Goal: Task Accomplishment & Management: Manage account settings

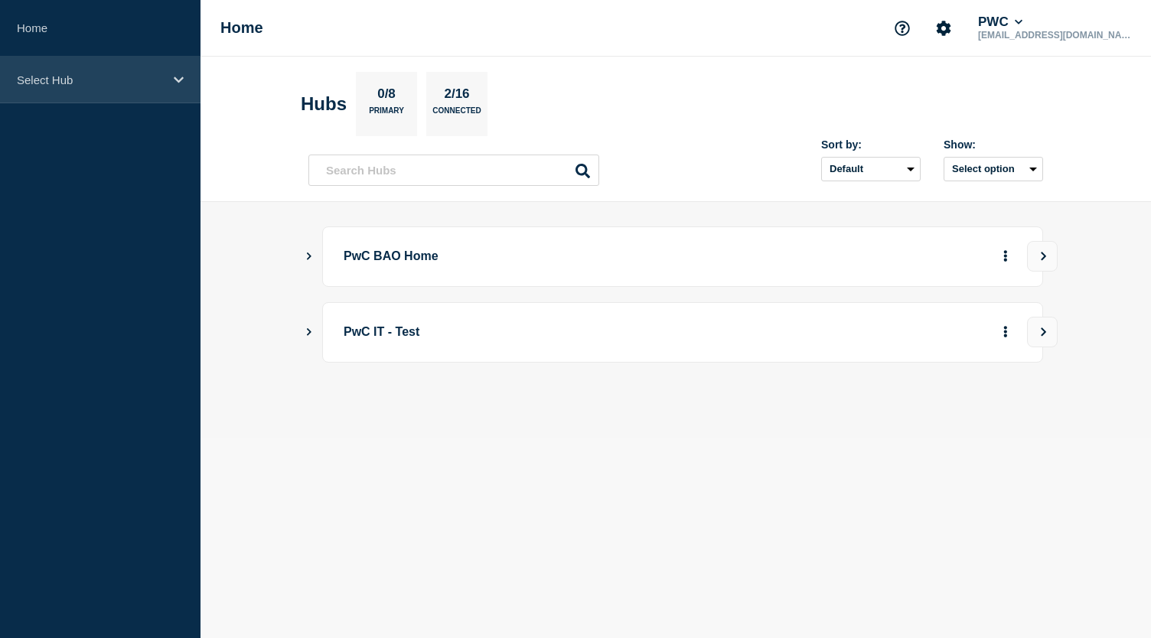
click at [92, 76] on p "Select Hub" at bounding box center [90, 79] width 147 height 13
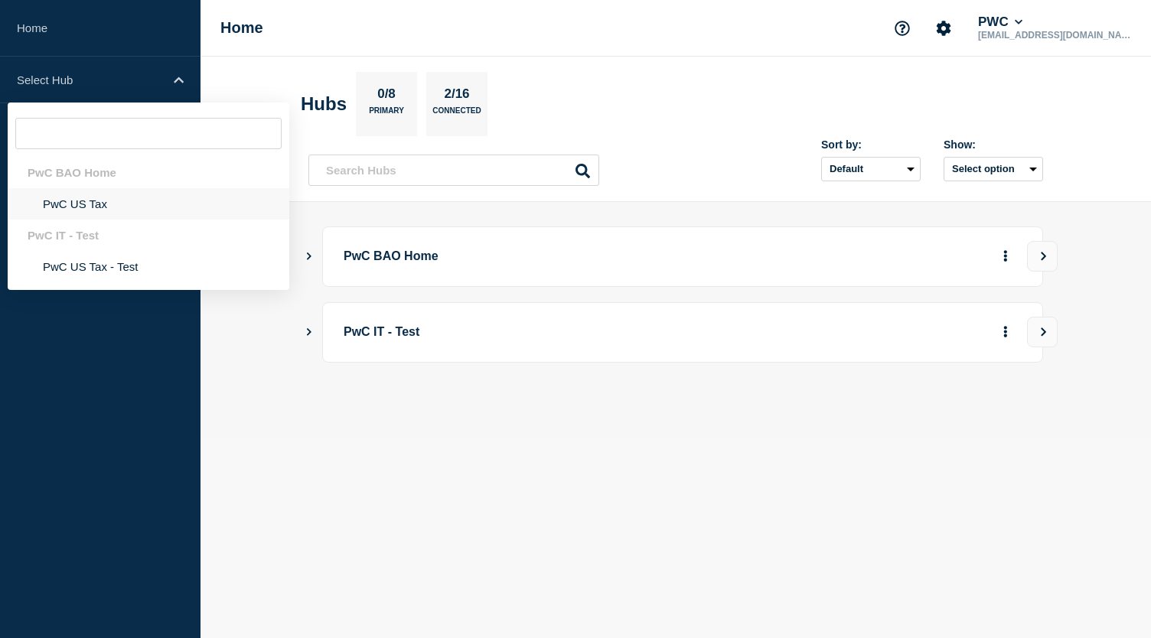
click at [72, 208] on li "PwC US Tax" at bounding box center [149, 203] width 282 height 31
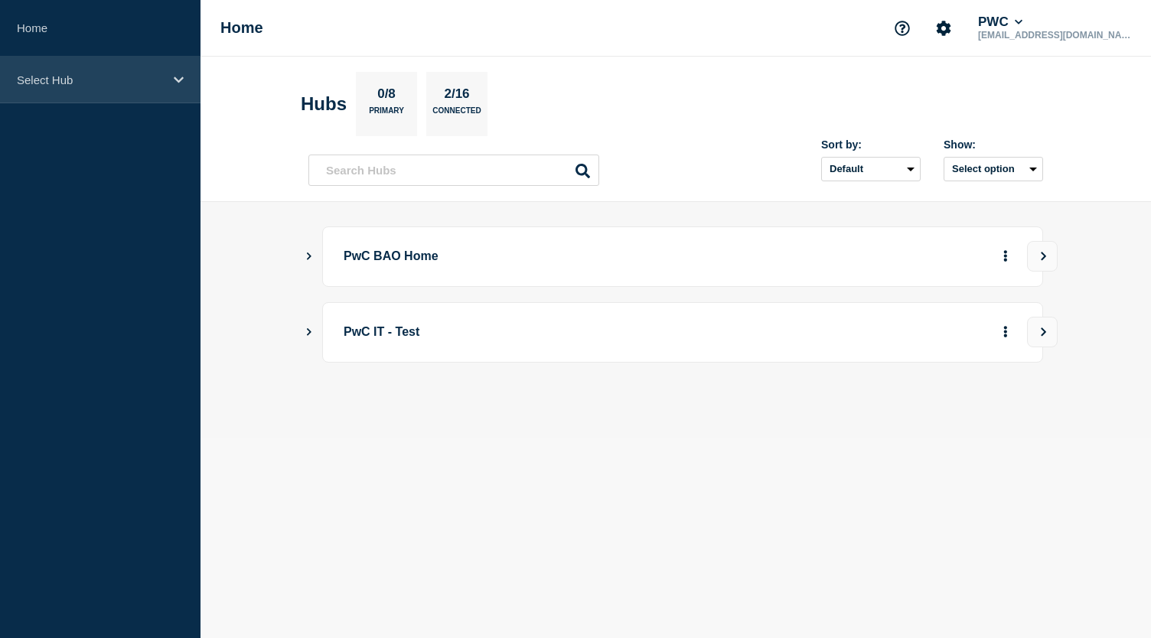
click at [155, 83] on p "Select Hub" at bounding box center [90, 79] width 147 height 13
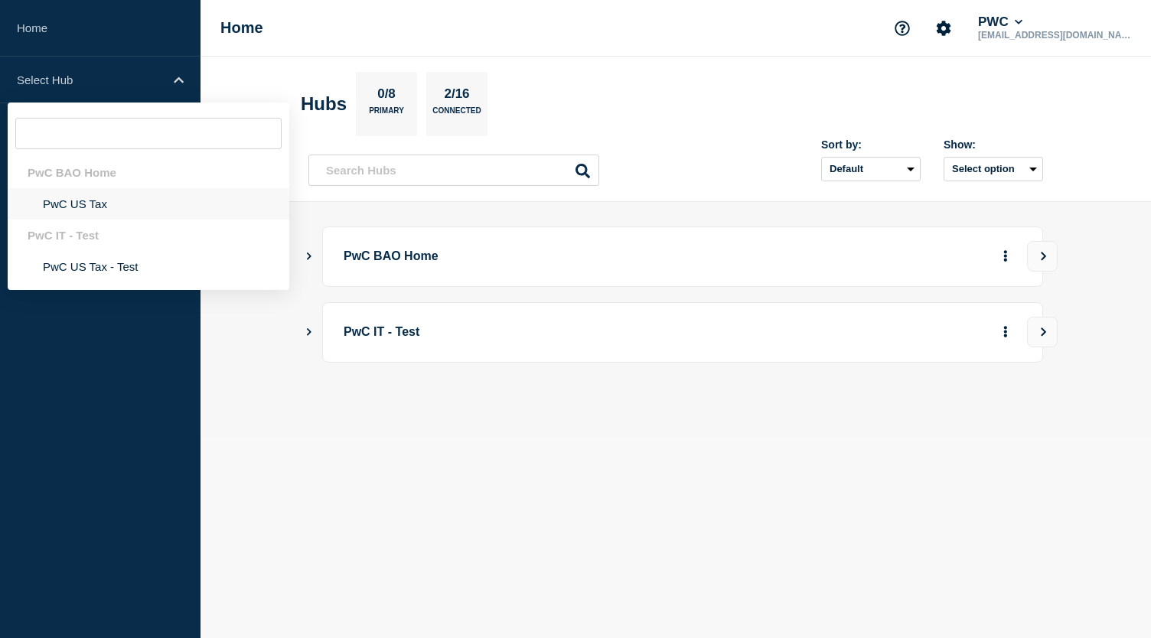
click at [83, 202] on li "PwC US Tax" at bounding box center [149, 203] width 282 height 31
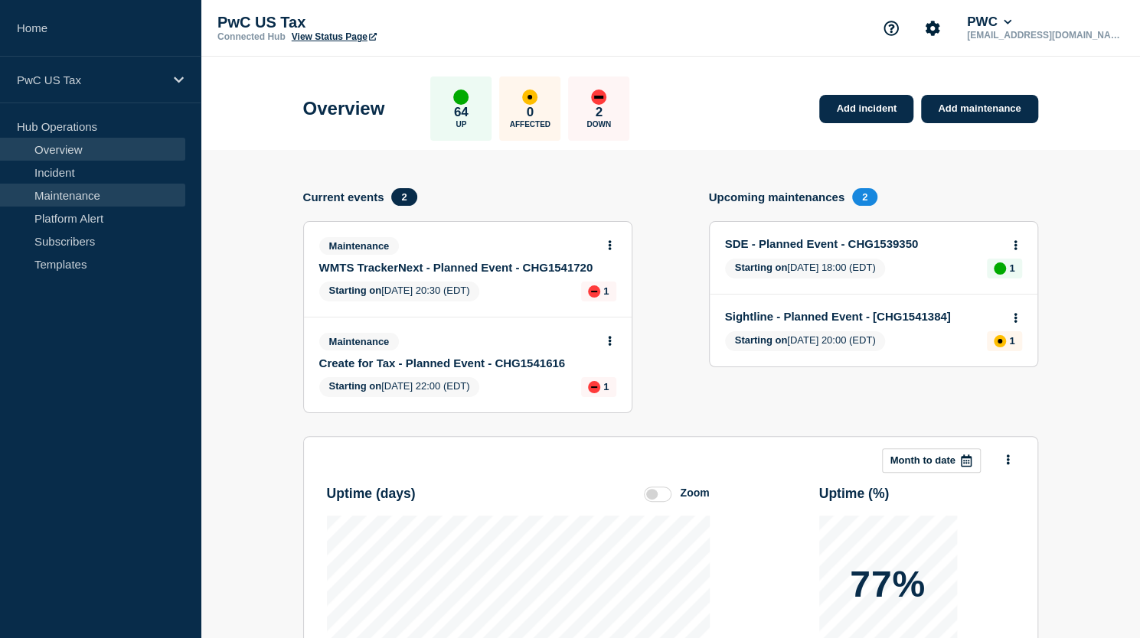
click at [90, 191] on link "Maintenance" at bounding box center [92, 195] width 185 height 23
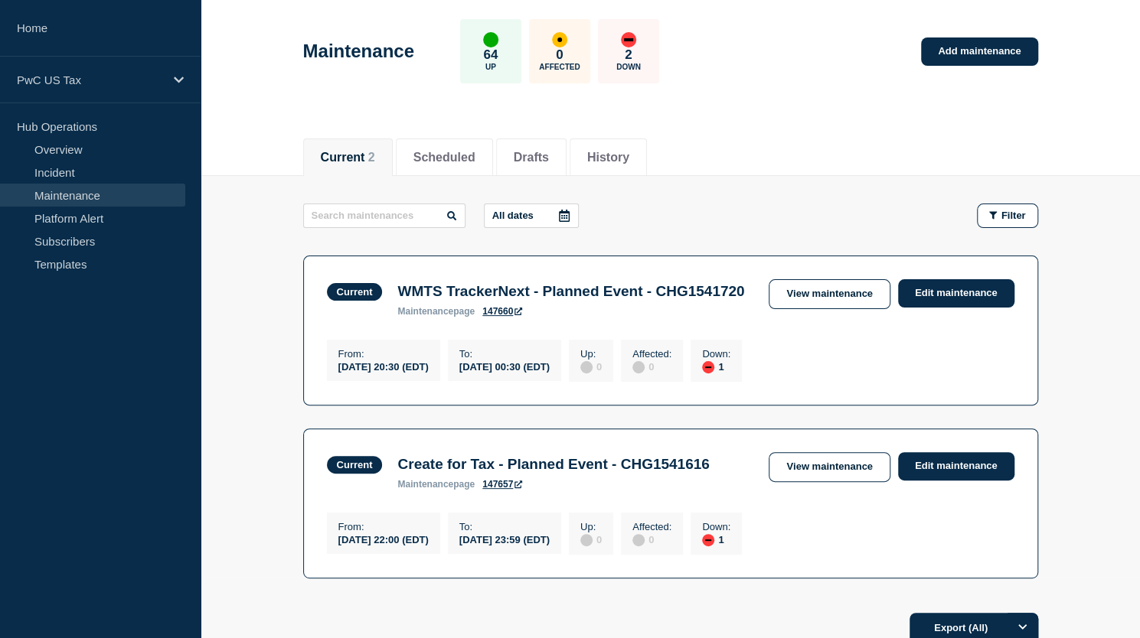
scroll to position [256, 0]
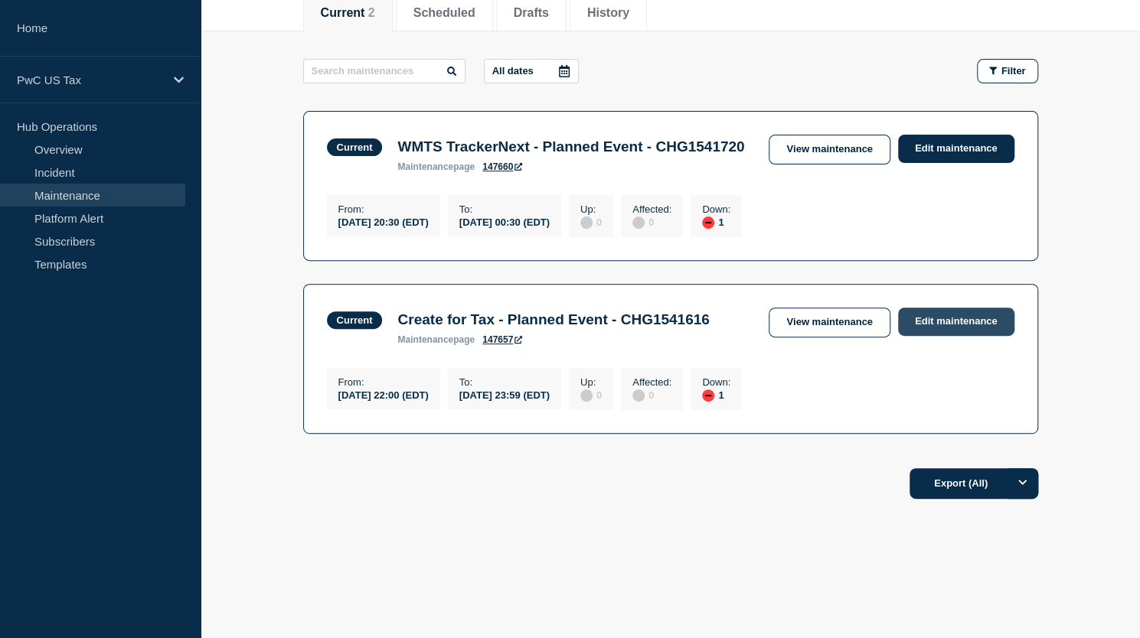
click at [969, 308] on link "Edit maintenance" at bounding box center [956, 322] width 116 height 28
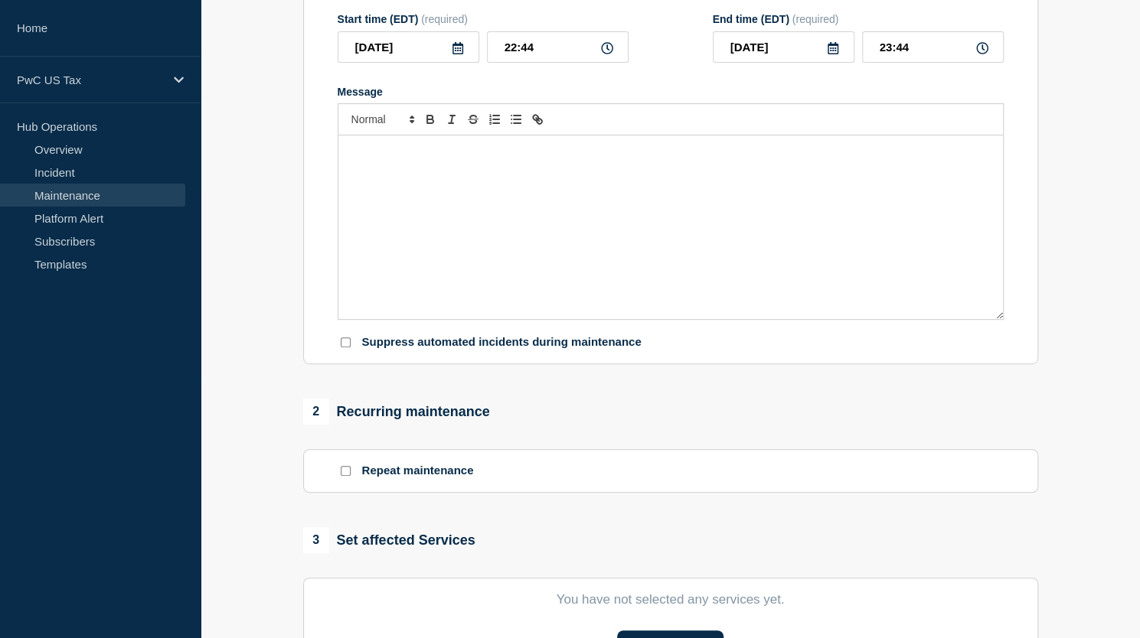
type input "Create for Tax - Planned Event - CHG1541616"
type input "22:00"
type input "23:59"
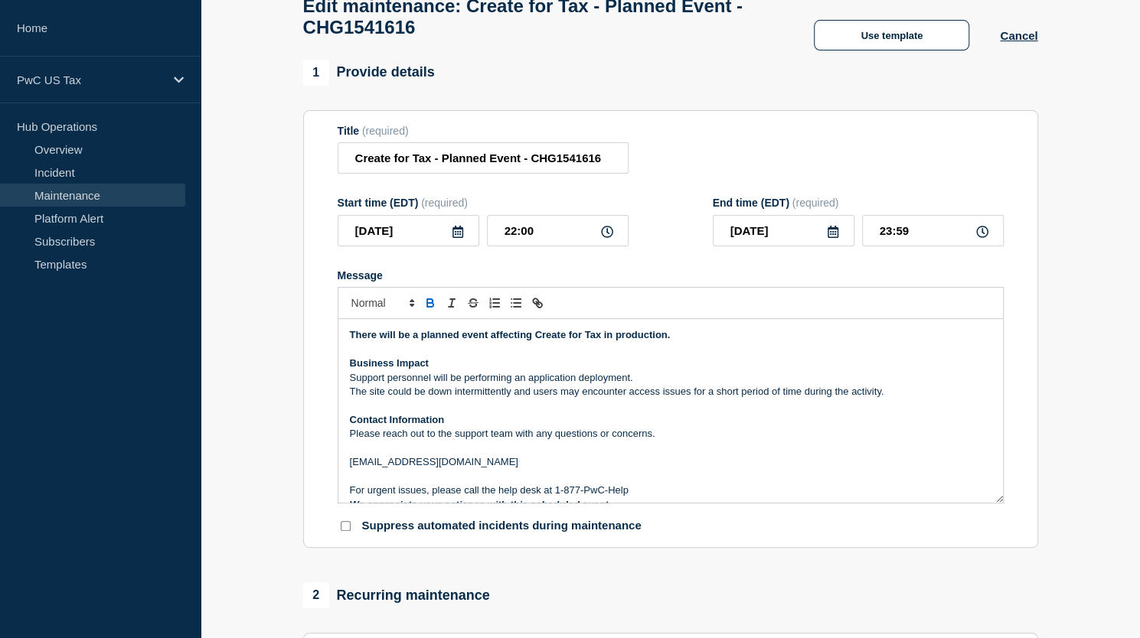
scroll to position [26, 0]
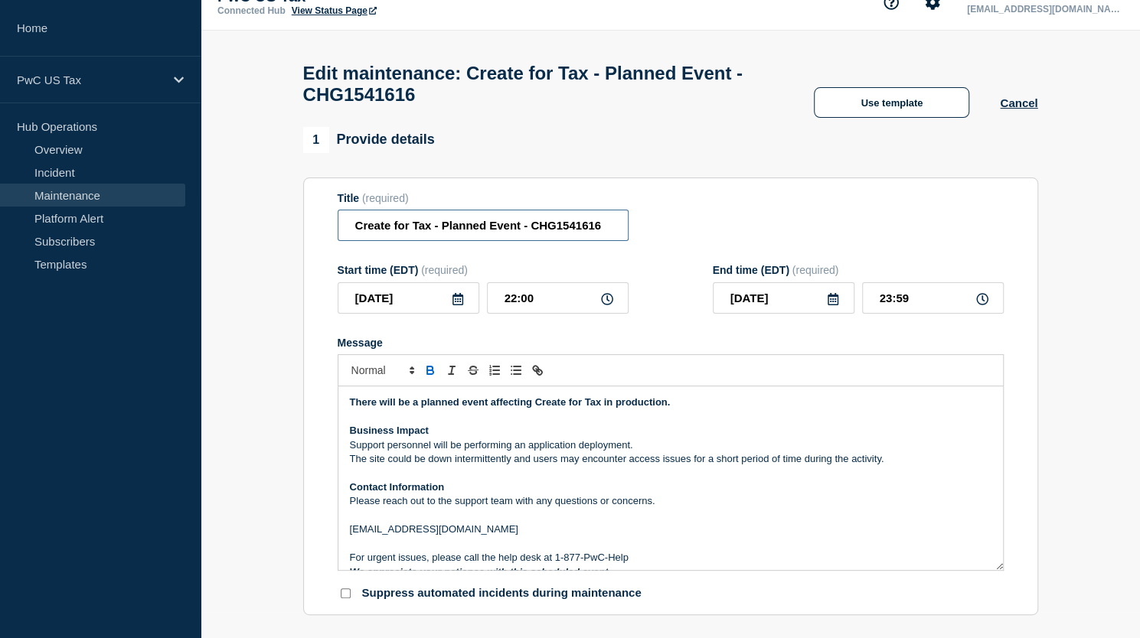
click at [608, 232] on input "Create for Tax - Planned Event - CHG1541616" at bounding box center [483, 225] width 291 height 31
type input "Create for Tax - Planned Event - CHG1541616-Completed"
click at [885, 312] on input "23:59" at bounding box center [933, 297] width 142 height 31
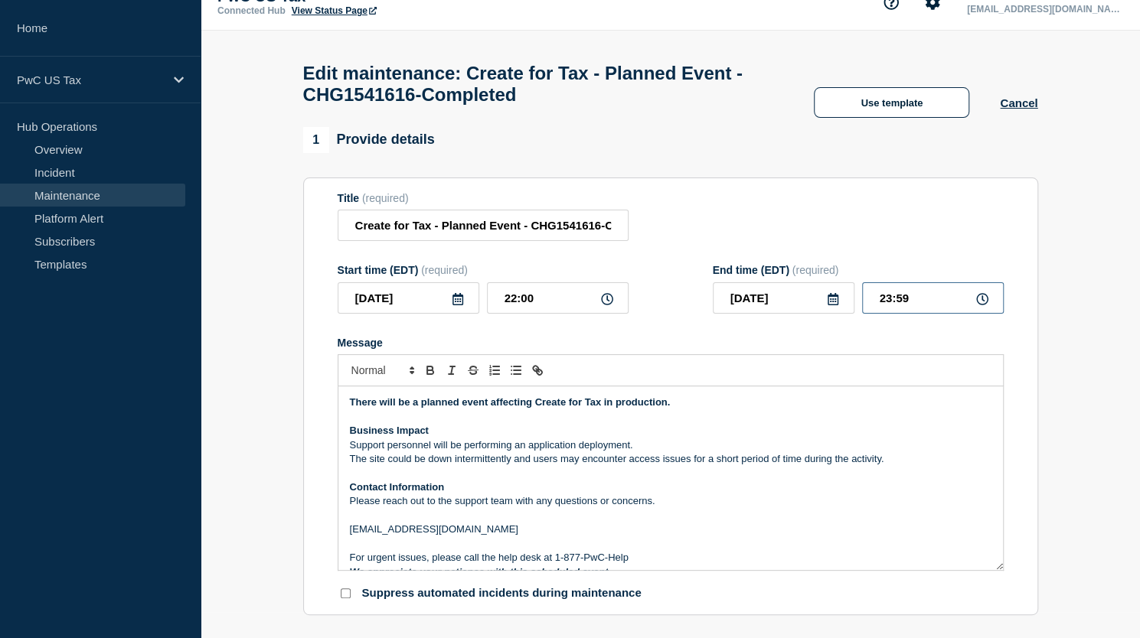
click at [890, 307] on input "23:59" at bounding box center [933, 297] width 142 height 31
click at [922, 302] on input "22:59" at bounding box center [933, 297] width 142 height 31
type input "22:44"
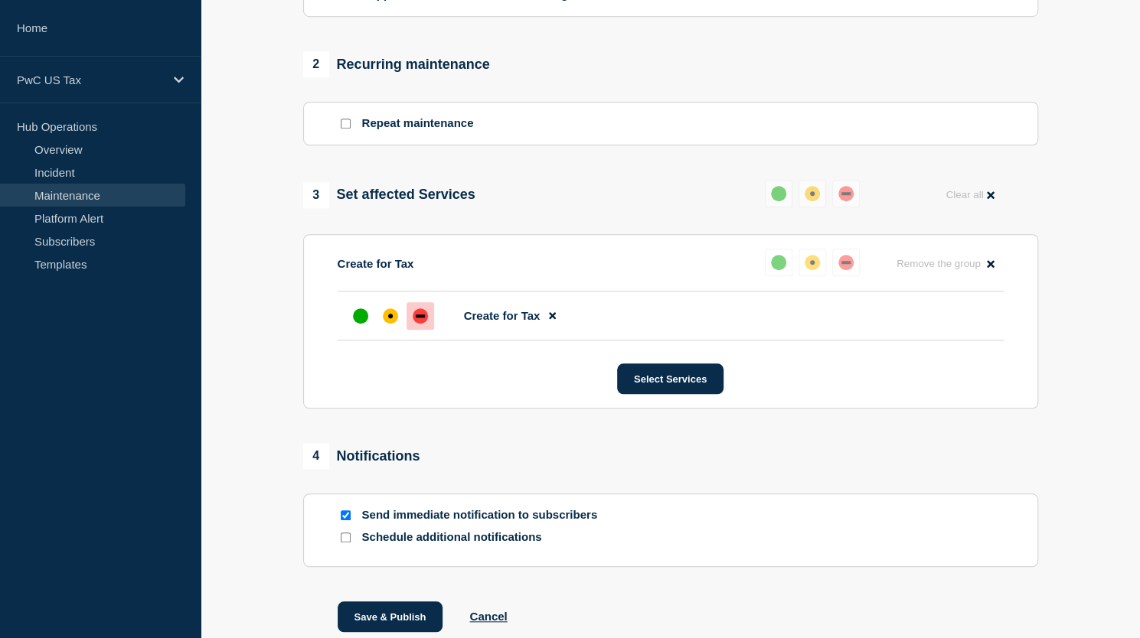
scroll to position [726, 0]
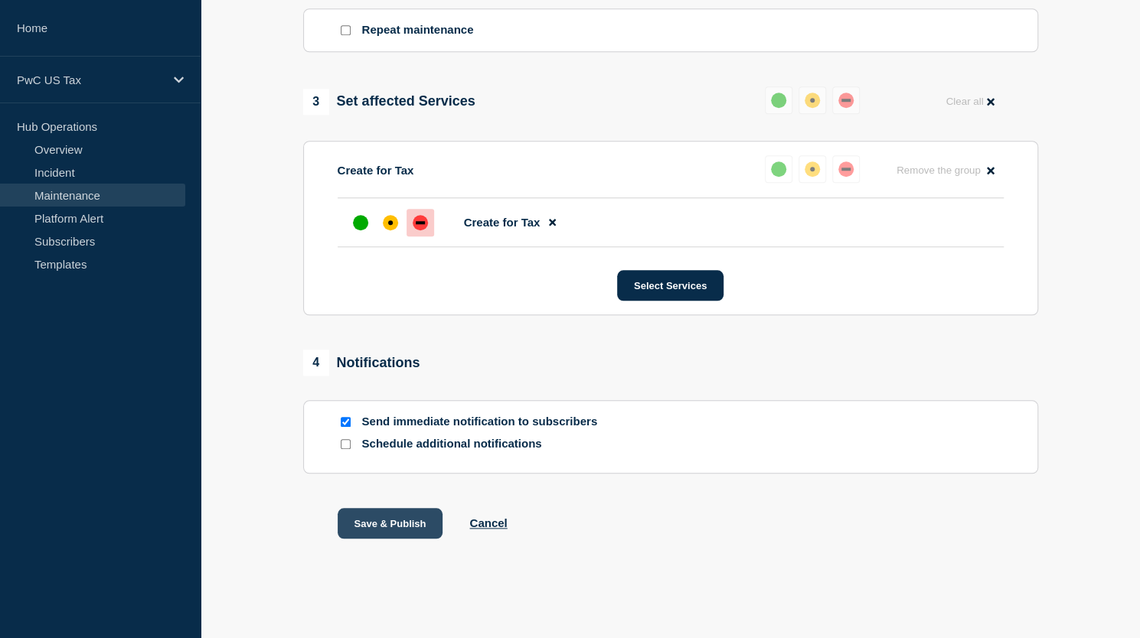
click at [374, 520] on button "Save & Publish" at bounding box center [391, 523] width 106 height 31
